Goal: Task Accomplishment & Management: Use online tool/utility

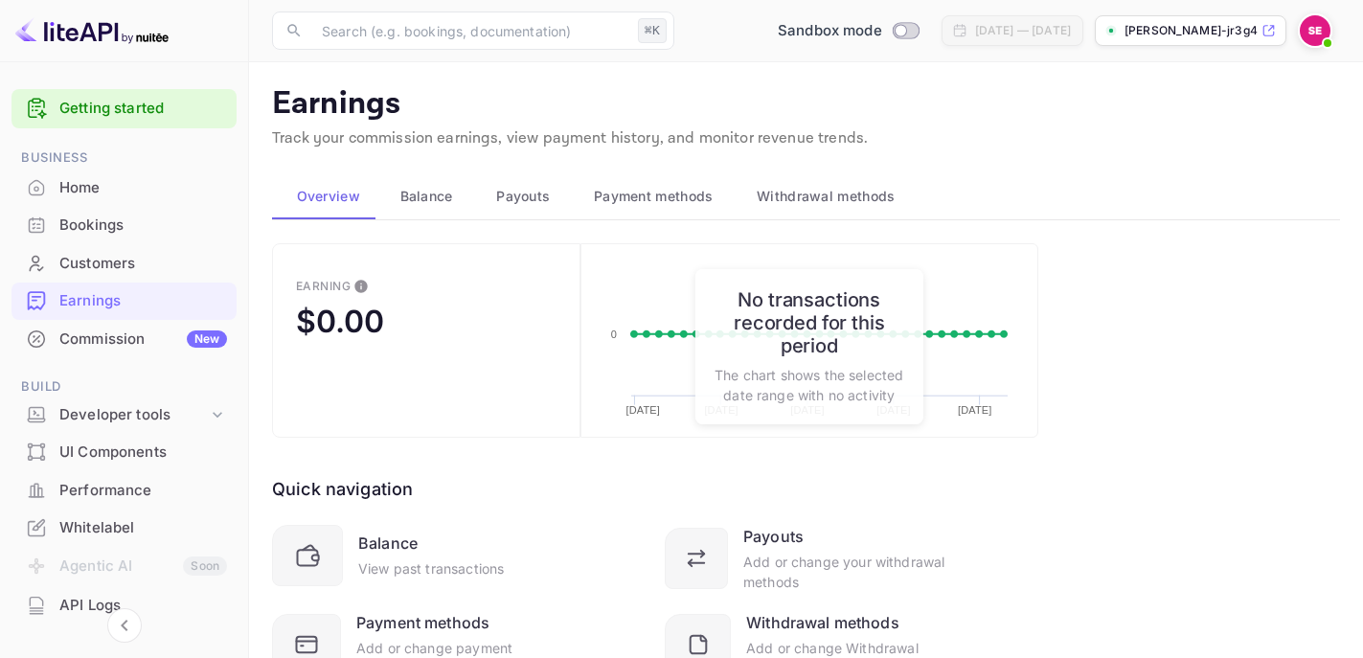
scroll to position [103, 0]
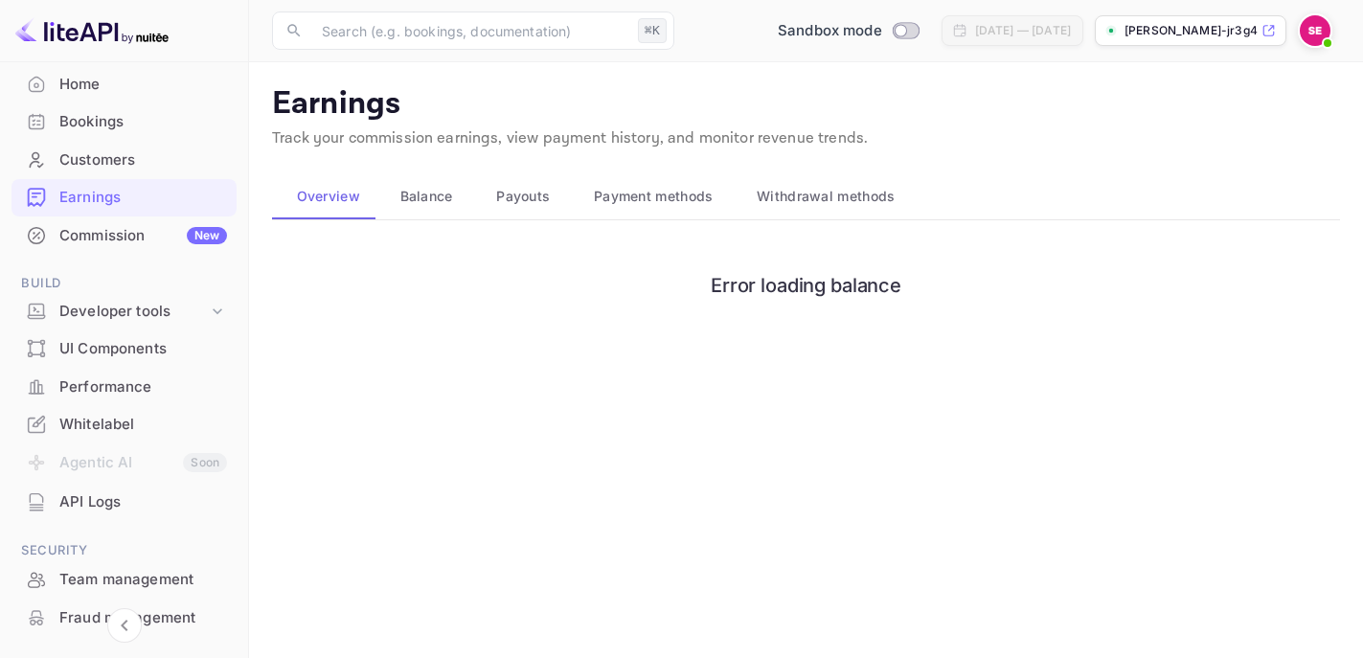
click at [99, 491] on div "API Logs" at bounding box center [143, 502] width 168 height 22
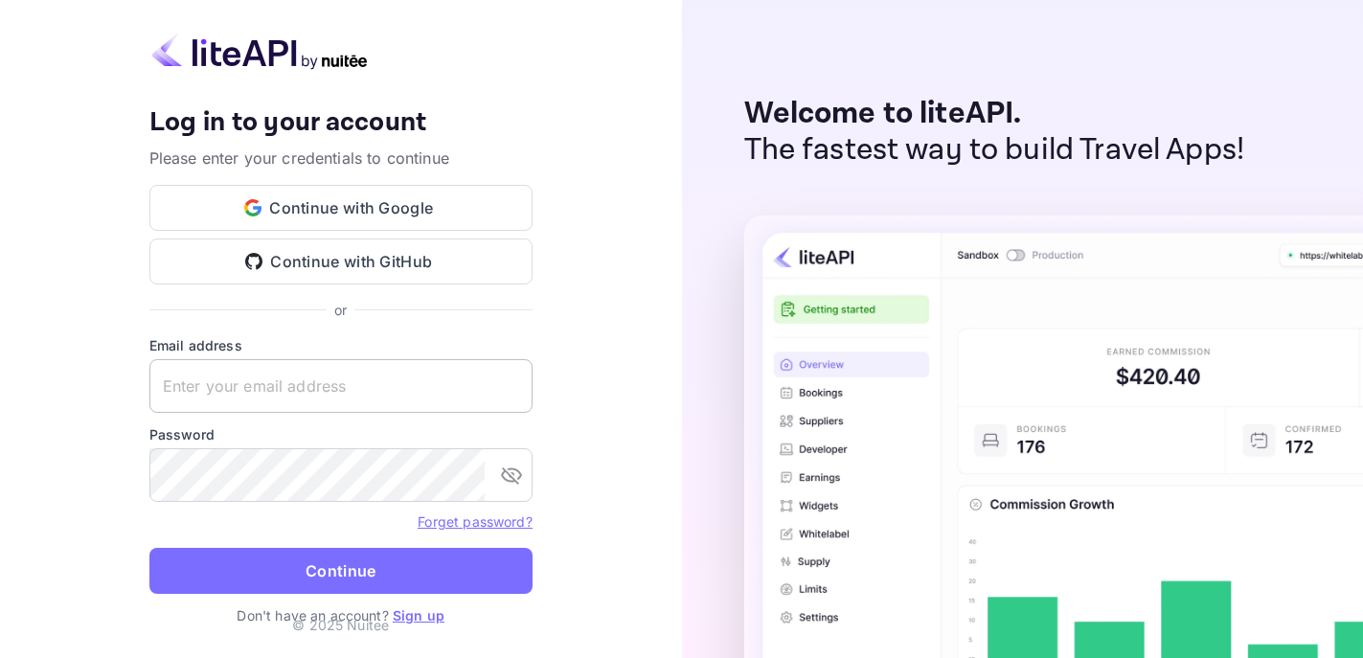
click at [417, 402] on input "text" at bounding box center [340, 386] width 383 height 54
click at [458, 214] on button "Continue with Google" at bounding box center [340, 208] width 383 height 46
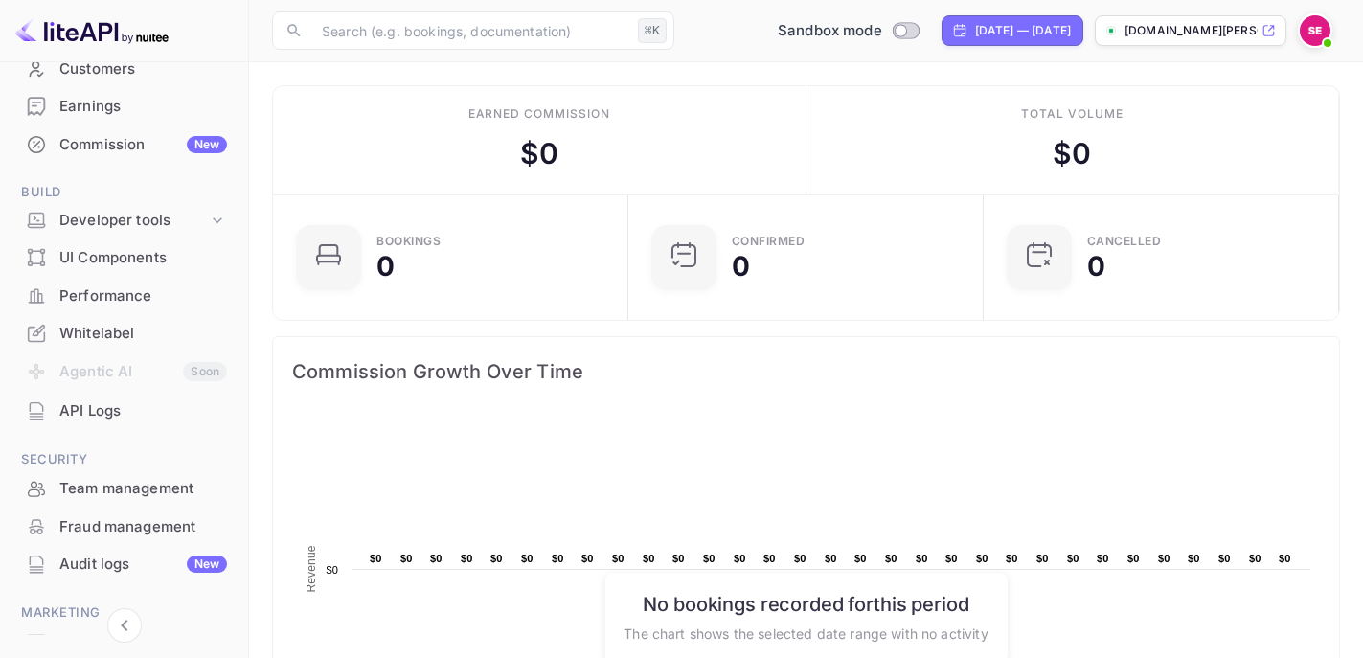
scroll to position [303, 0]
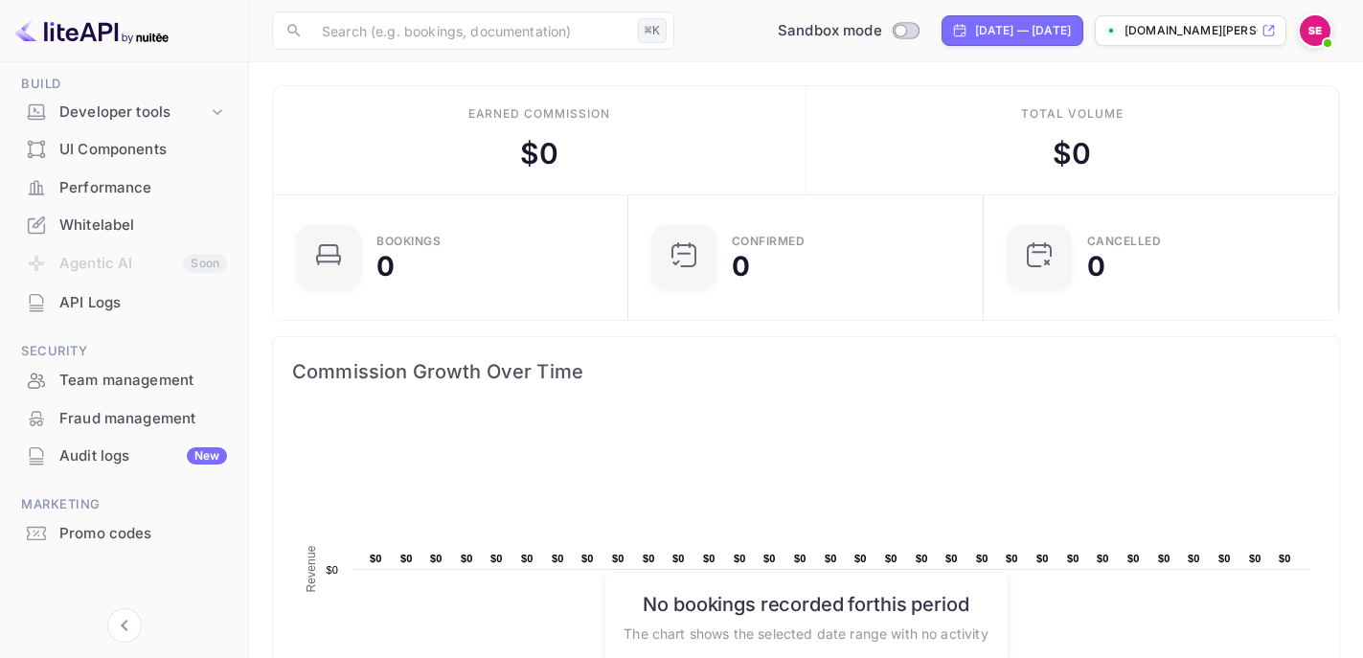
click at [106, 462] on div "Audit logs New" at bounding box center [143, 456] width 168 height 22
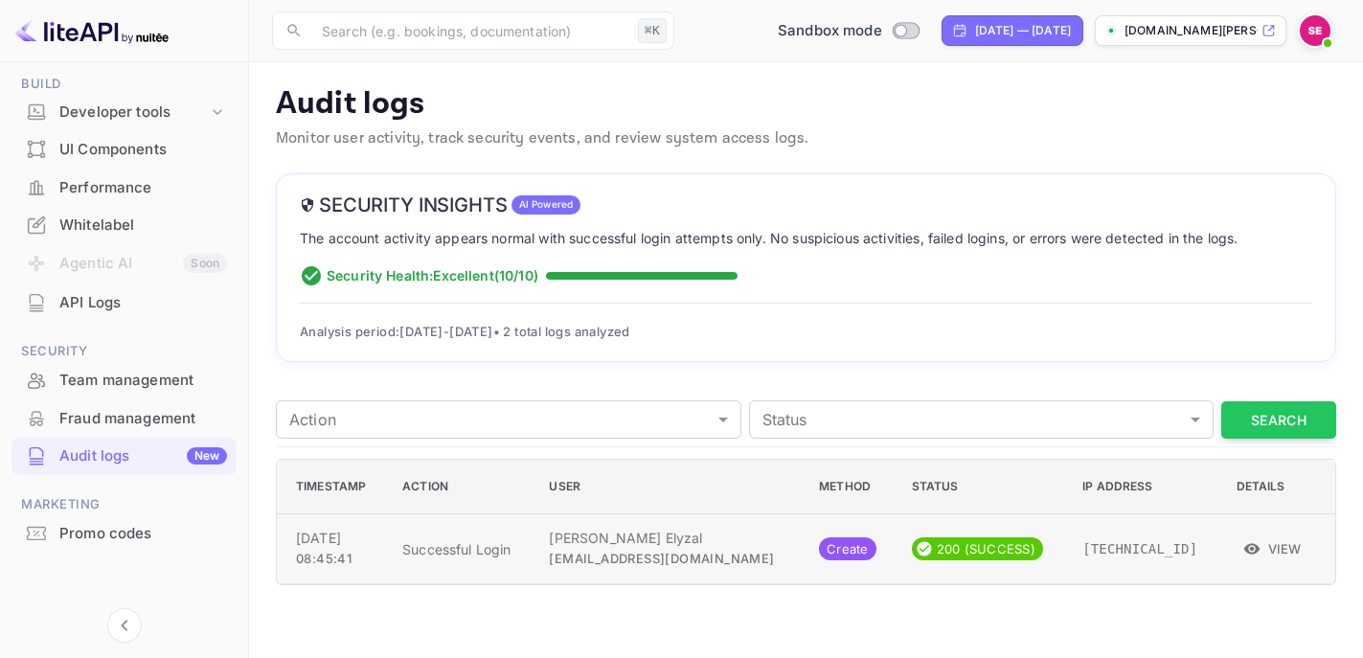
click at [1274, 540] on button "View" at bounding box center [1273, 548] width 74 height 29
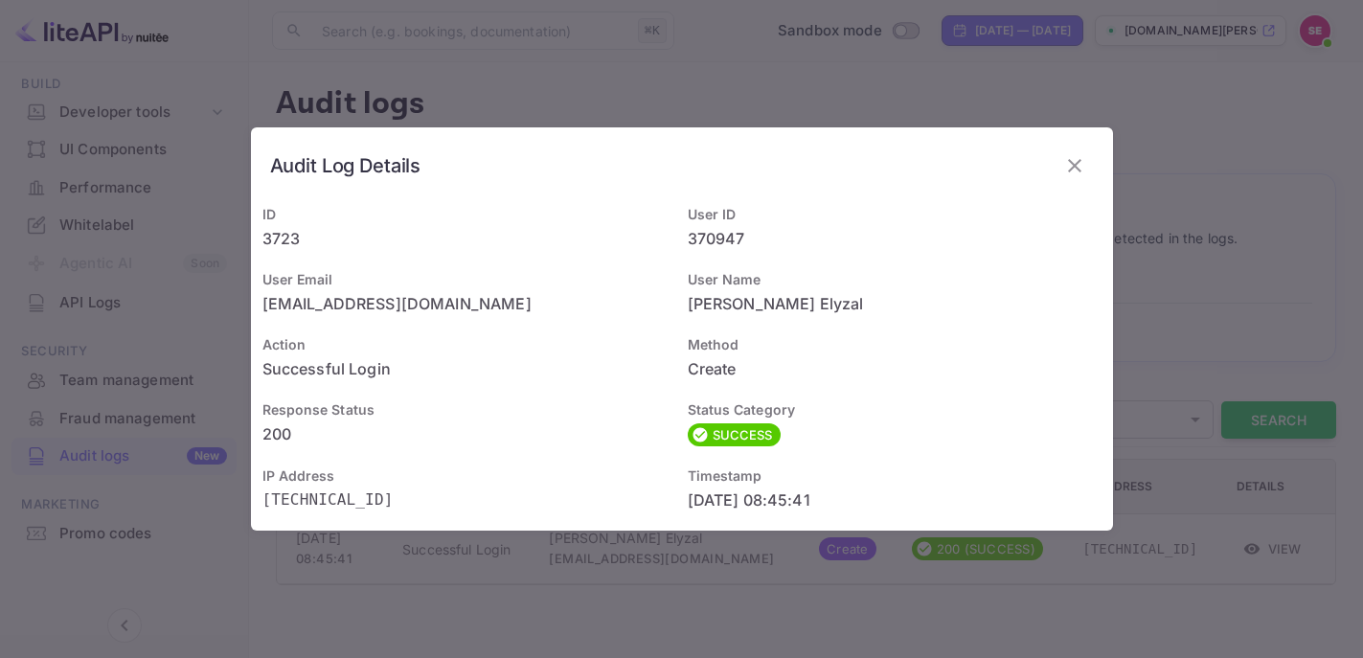
click at [1072, 159] on icon "button" at bounding box center [1074, 165] width 23 height 23
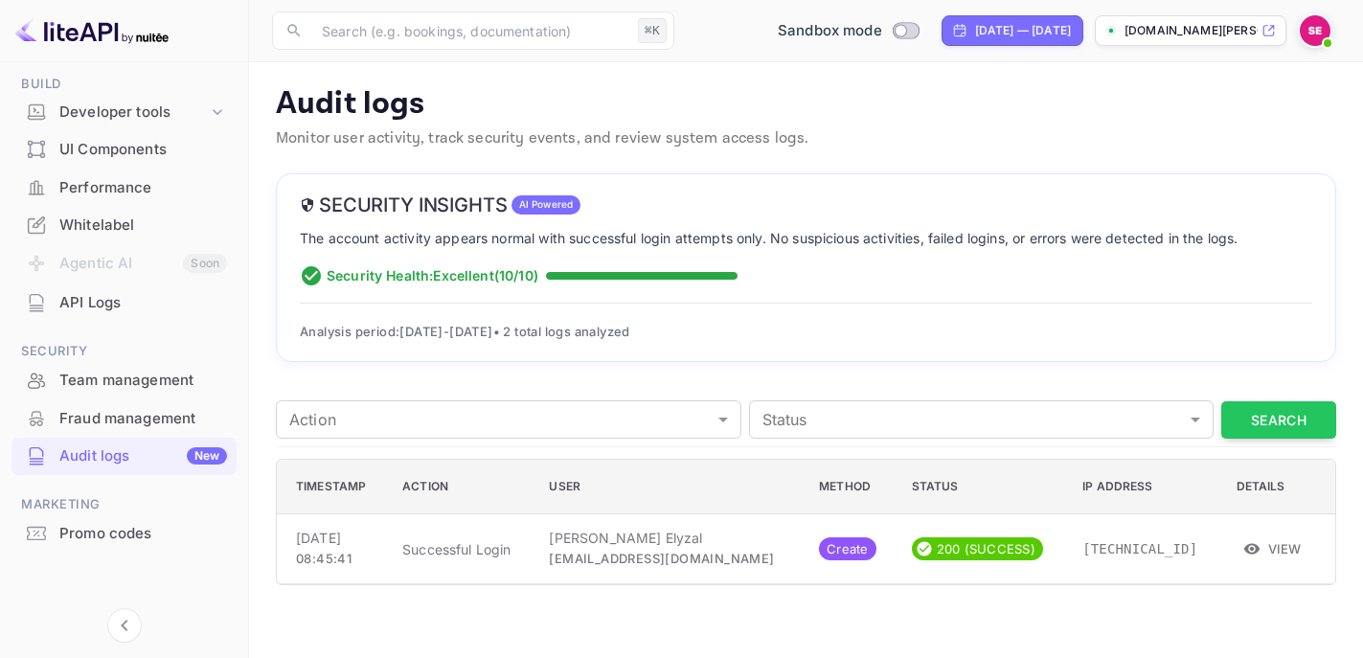
click at [1185, 34] on p "[DOMAIN_NAME][PERSON_NAME]" at bounding box center [1190, 30] width 133 height 17
